Goal: Task Accomplishment & Management: Complete application form

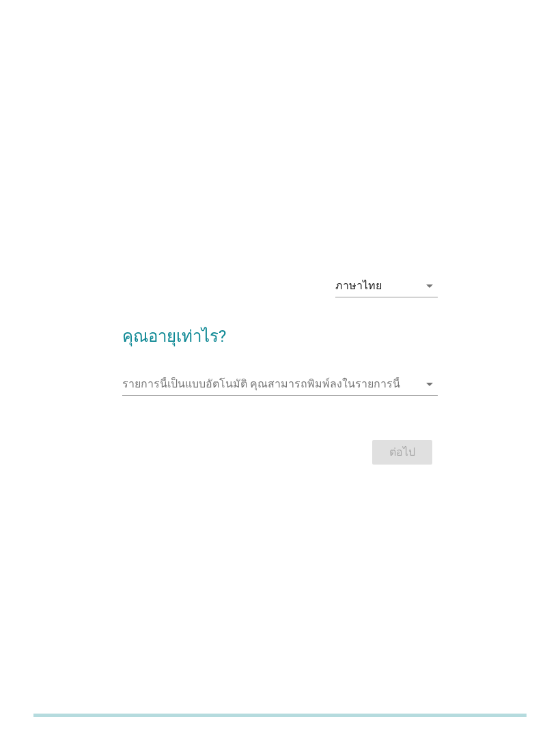
click at [427, 294] on icon "arrow_drop_down" at bounding box center [429, 286] width 16 height 16
click at [474, 241] on div "ภาษาไทย arrow_drop_down คุณอายุเท่าไร? รายการนี้เป็นแบบอัตโนมัติ [PERSON_NAME]พ…" at bounding box center [280, 366] width 560 height 732
click at [390, 395] on input "รายการนี้เป็นแบบอัตโนมัติ คุณสามารถพิมพ์ลงในรายการนี้" at bounding box center [270, 384] width 296 height 22
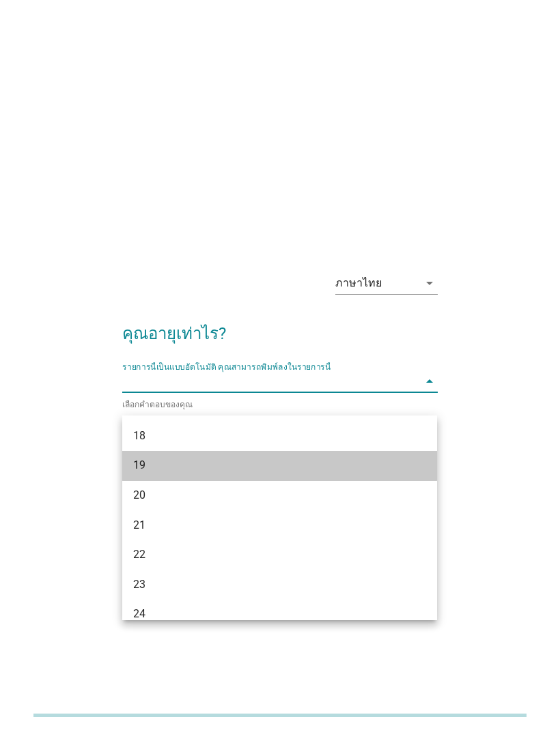
scroll to position [72, 0]
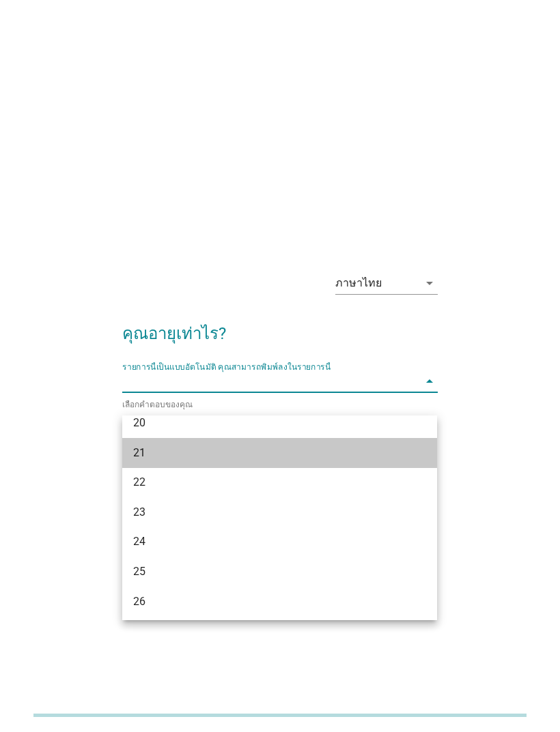
click at [225, 454] on div "21" at bounding box center [267, 453] width 268 height 16
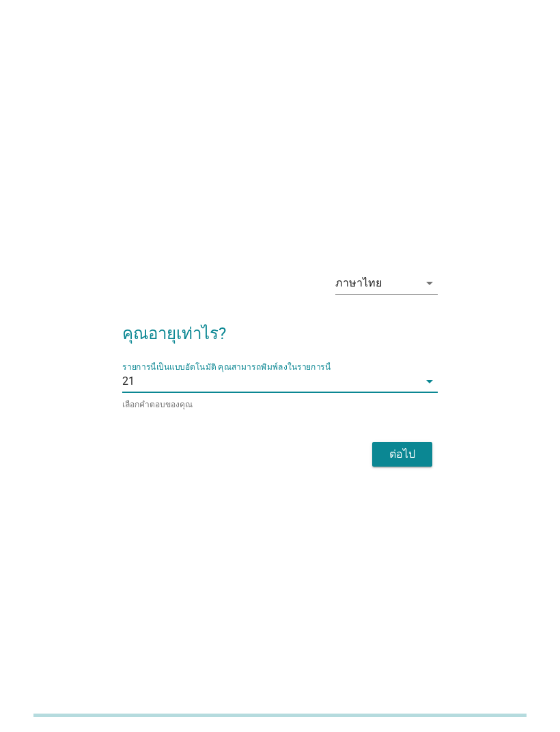
click at [409, 461] on div "ต่อไป" at bounding box center [279, 454] width 315 height 33
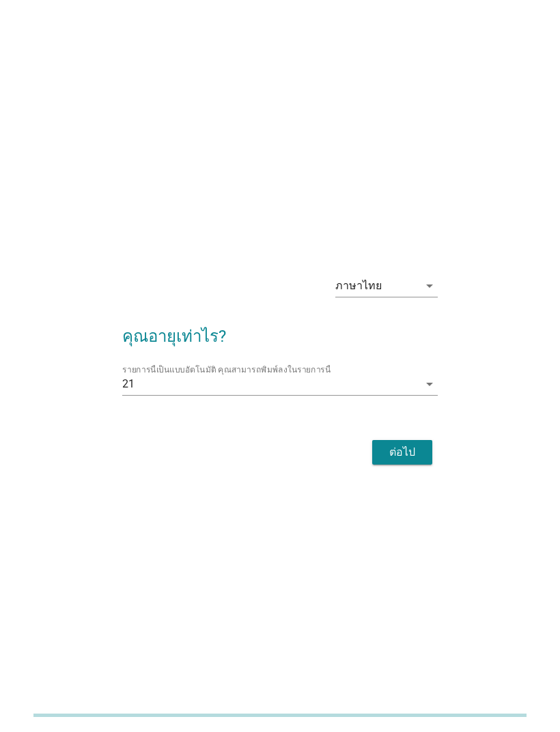
click at [418, 461] on div "ต่อไป" at bounding box center [402, 452] width 38 height 16
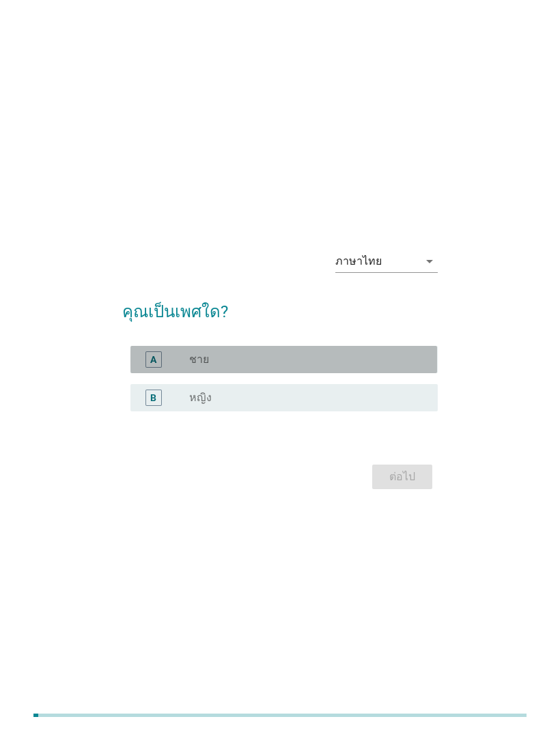
click at [388, 367] on div "radio_button_unchecked ชาย" at bounding box center [302, 360] width 227 height 14
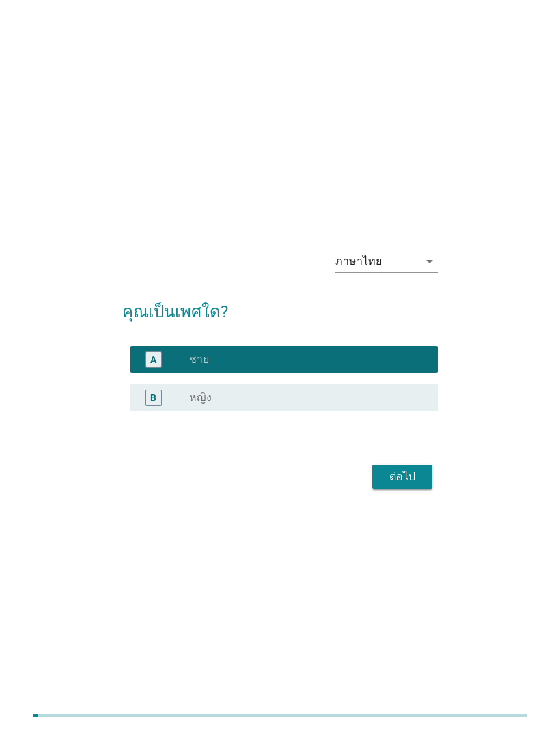
click at [412, 485] on div "ต่อไป" at bounding box center [402, 477] width 38 height 16
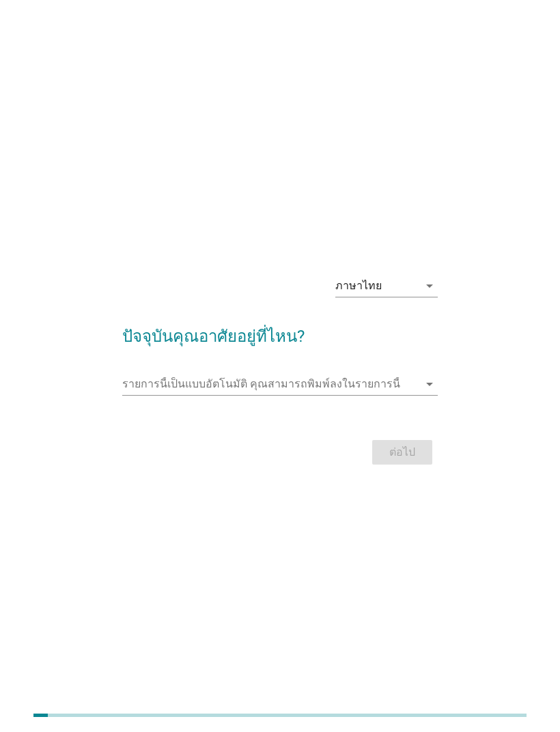
click at [415, 395] on input "รายการนี้เป็นแบบอัตโนมัติ คุณสามารถพิมพ์ลงในรายการนี้" at bounding box center [270, 384] width 296 height 22
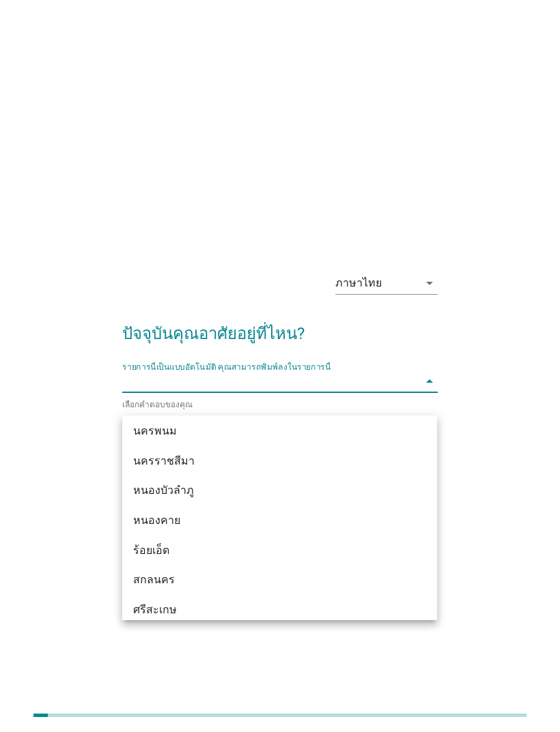
scroll to position [273, 0]
click at [462, 338] on div "ภาษาไทย arrow_drop_down ปัจจุบันคุณอาศัยอยู่ที่ไหน? รายการนี้เป็นแบบอัตโนมัติ […" at bounding box center [279, 365] width 505 height 231
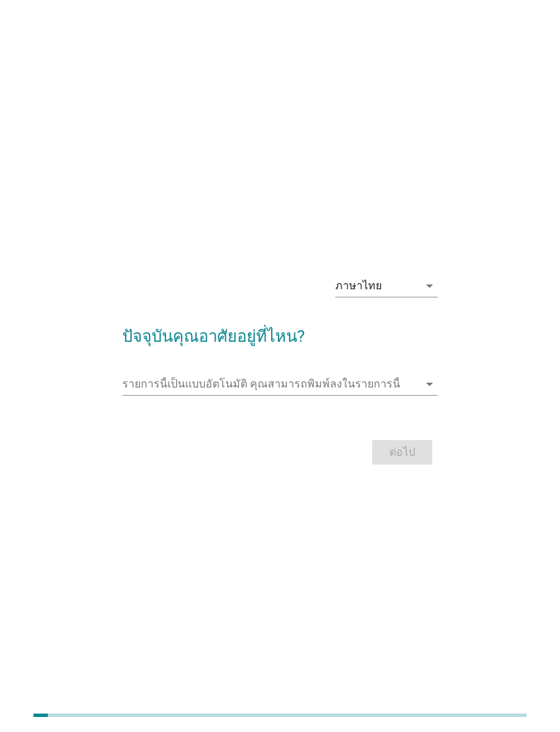
click at [377, 395] on input "รายการนี้เป็นแบบอัตโนมัติ คุณสามารถพิมพ์ลงในรายการนี้" at bounding box center [270, 384] width 296 height 22
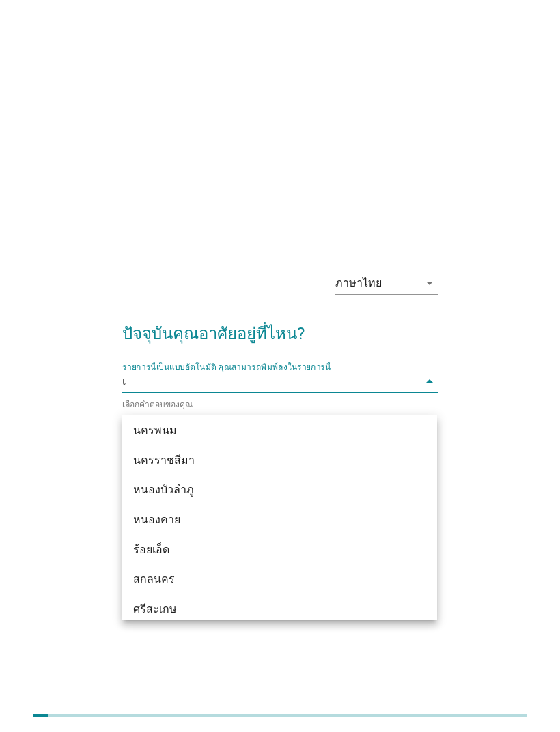
scroll to position [193, 0]
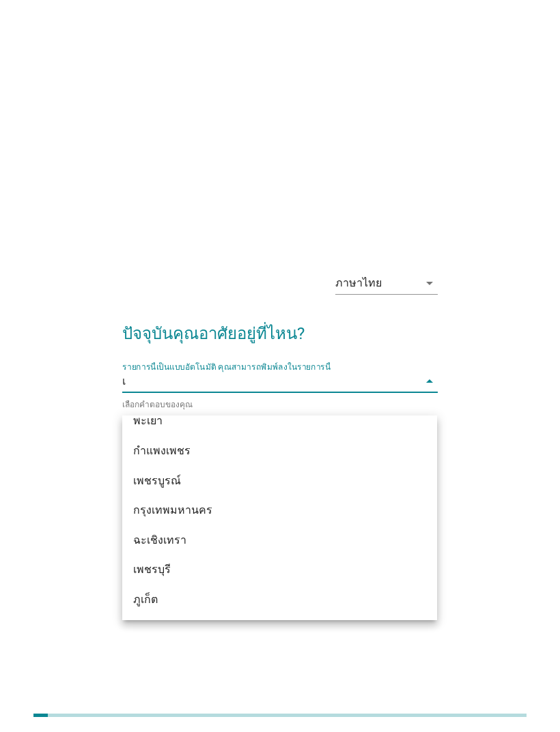
type input "เช"
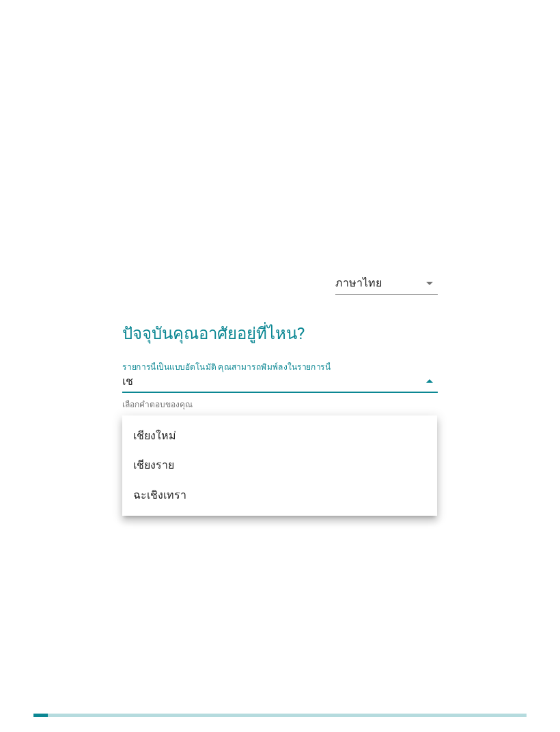
scroll to position [0, 0]
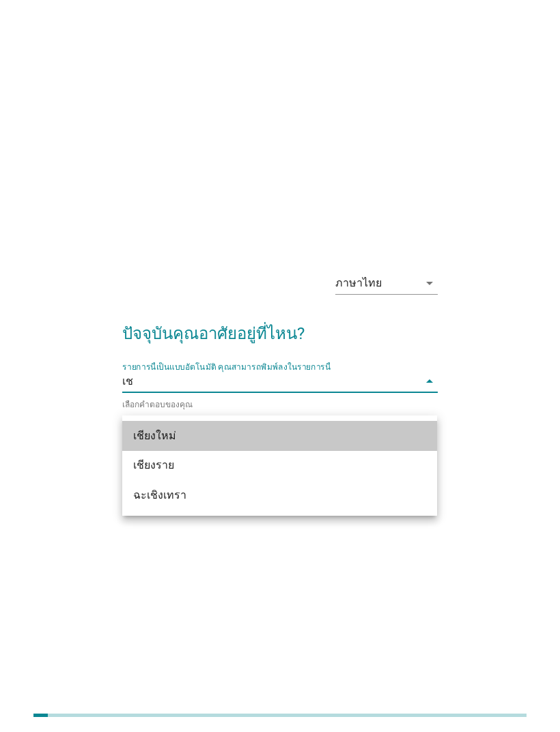
click at [333, 429] on div "เชียงใหม่" at bounding box center [267, 436] width 268 height 16
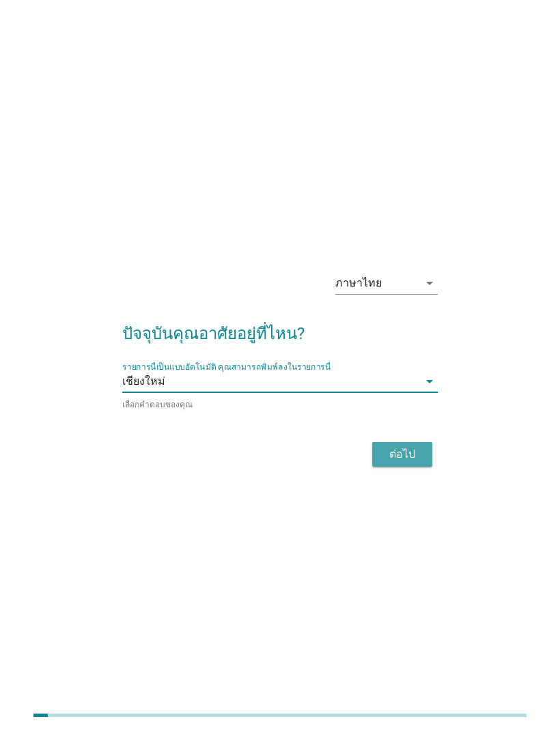
click at [405, 463] on div "ต่อไป" at bounding box center [402, 454] width 38 height 16
